Goal: Book appointment/travel/reservation

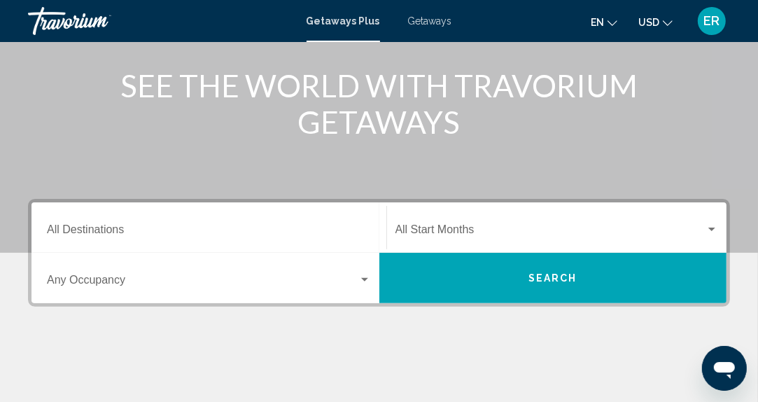
scroll to position [169, 0]
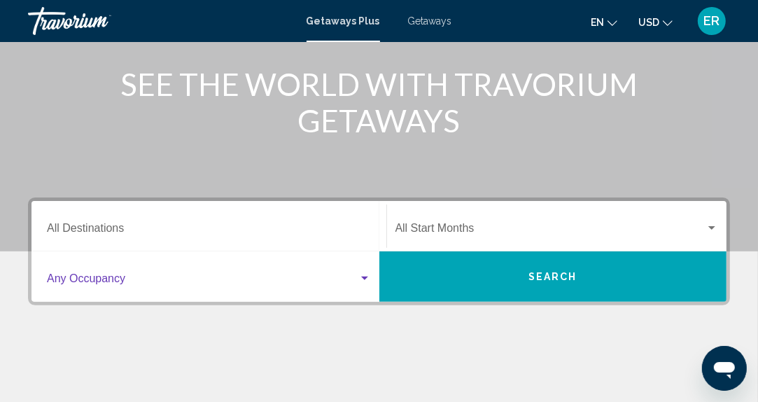
click at [366, 277] on div "Search widget" at bounding box center [364, 279] width 7 height 4
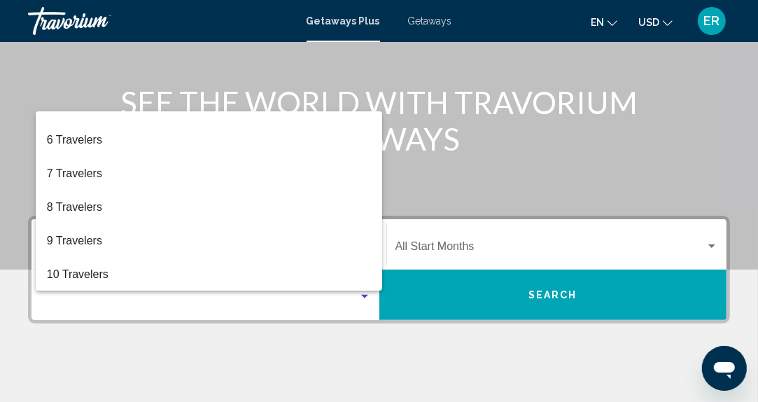
scroll to position [136, 0]
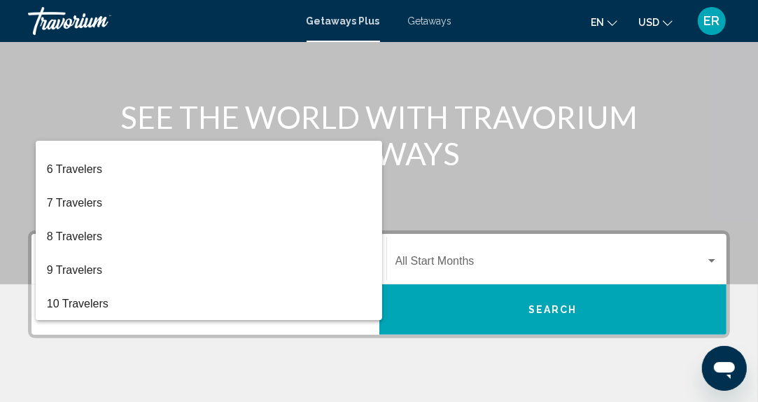
click at [372, 353] on div at bounding box center [379, 201] width 758 height 402
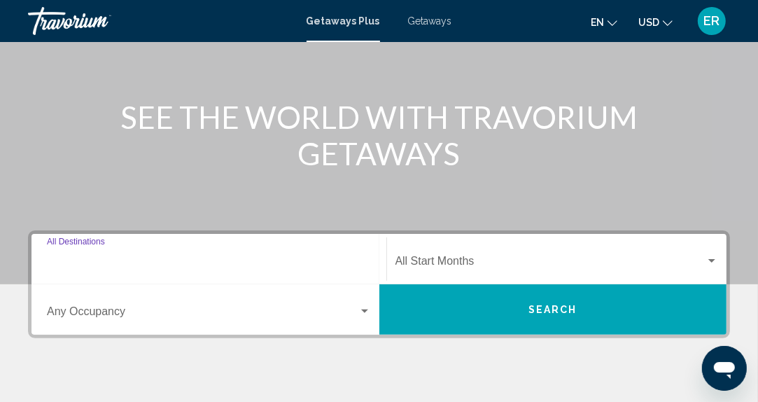
click at [94, 258] on input "Destination All Destinations" at bounding box center [209, 264] width 324 height 13
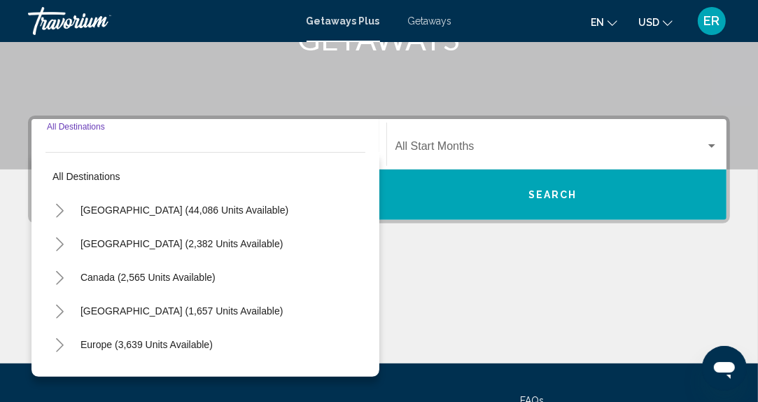
scroll to position [321, 0]
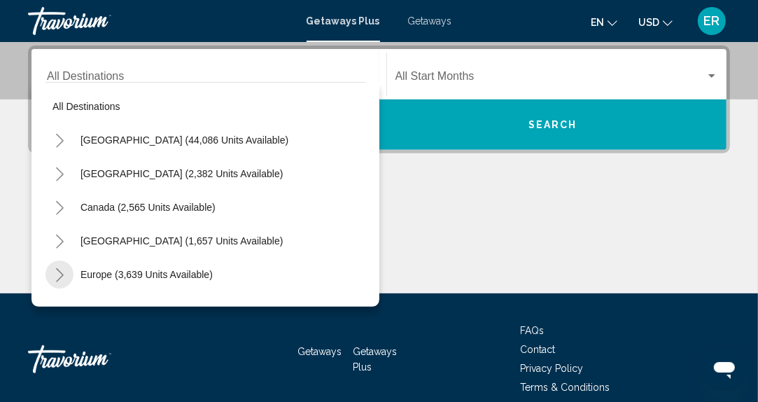
click at [58, 276] on icon "Toggle Europe (3,639 units available)" at bounding box center [60, 275] width 11 height 14
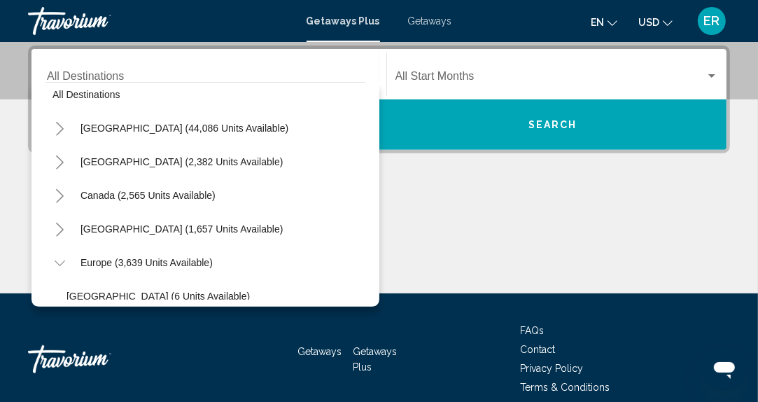
scroll to position [0, 0]
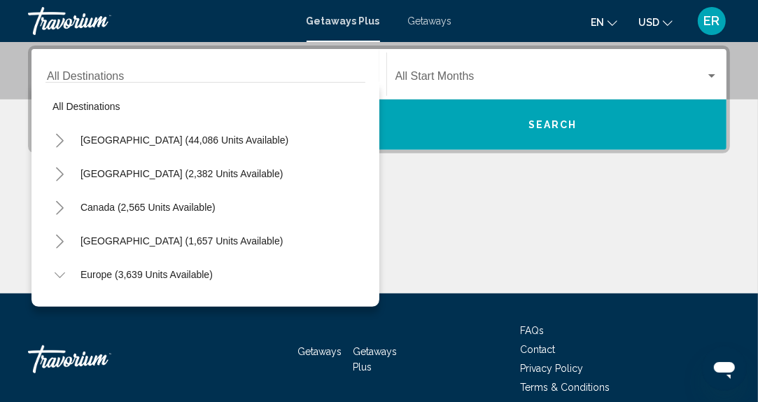
click at [64, 139] on icon "Toggle United States (44,086 units available)" at bounding box center [60, 141] width 11 height 14
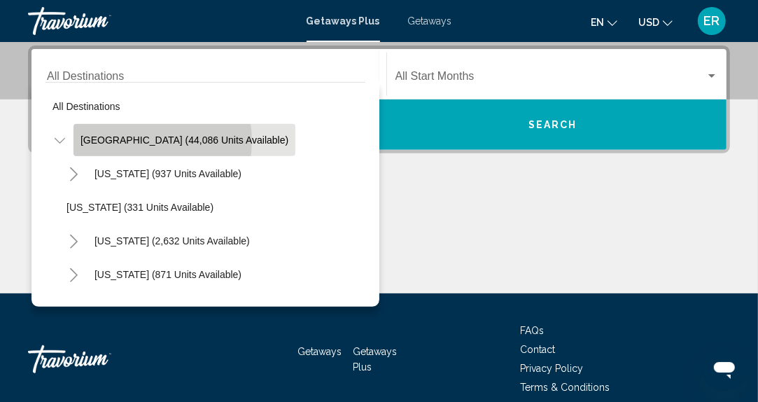
click at [137, 140] on span "[GEOGRAPHIC_DATA] (44,086 units available)" at bounding box center [185, 139] width 208 height 11
type input "**********"
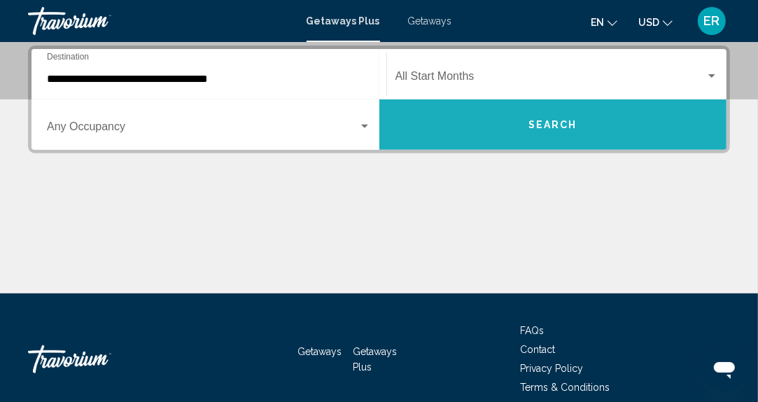
click at [543, 126] on span "Search" at bounding box center [553, 125] width 49 height 11
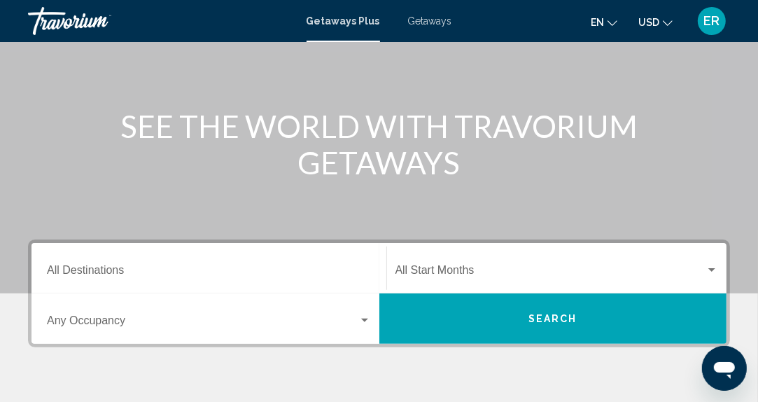
scroll to position [127, 0]
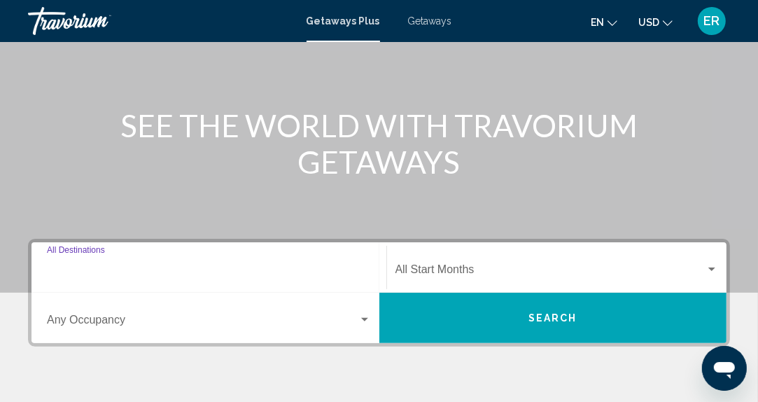
click at [106, 267] on input "Destination All Destinations" at bounding box center [209, 272] width 324 height 13
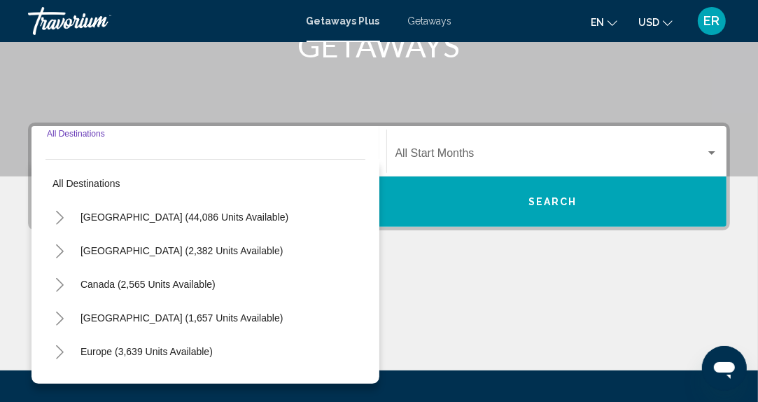
scroll to position [321, 0]
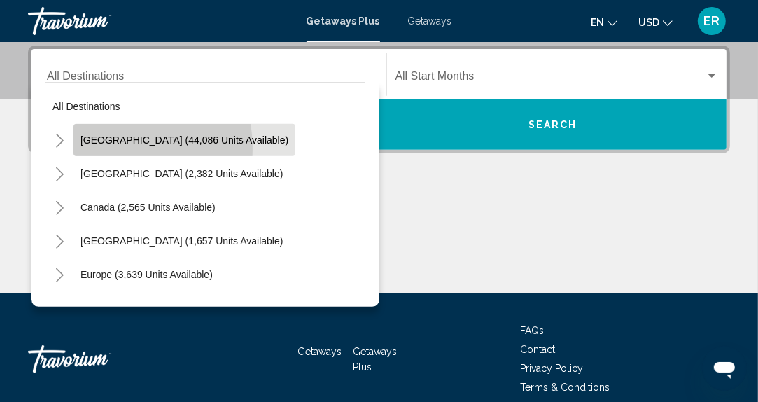
click at [108, 148] on button "[GEOGRAPHIC_DATA] (44,086 units available)" at bounding box center [185, 140] width 222 height 32
type input "**********"
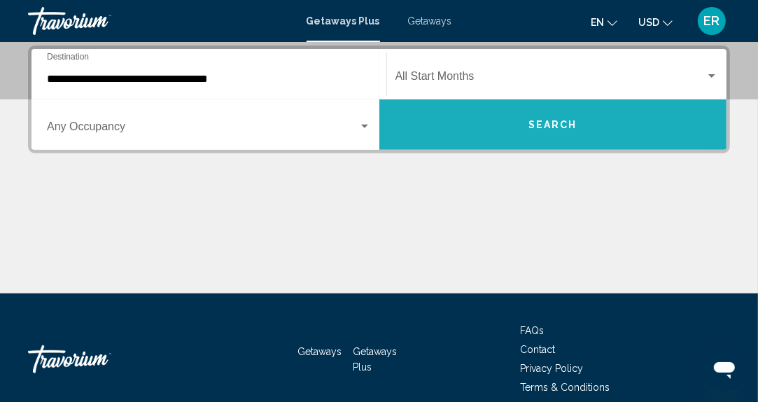
click at [541, 134] on button "Search" at bounding box center [553, 124] width 348 height 50
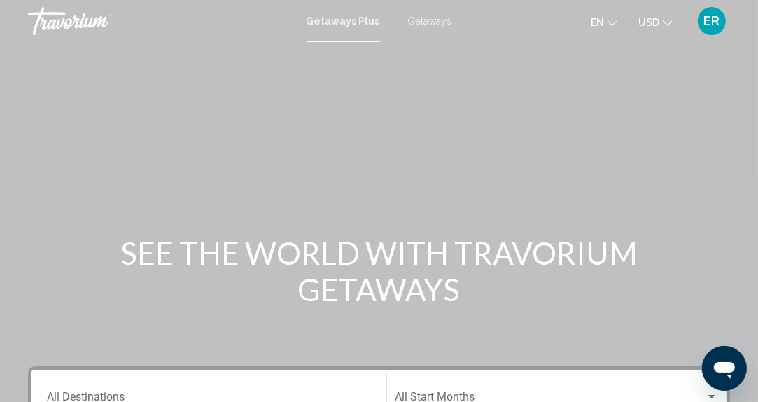
drag, startPoint x: 1, startPoint y: 1, endPoint x: 188, endPoint y: 55, distance: 195.0
click at [188, 55] on div "Main content" at bounding box center [379, 210] width 758 height 420
